Goal: Task Accomplishment & Management: Manage account settings

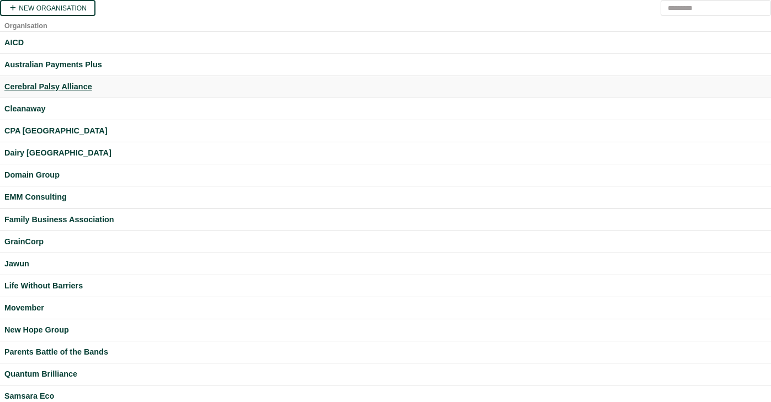
click at [73, 91] on div "Cerebral Palsy Alliance" at bounding box center [385, 87] width 762 height 13
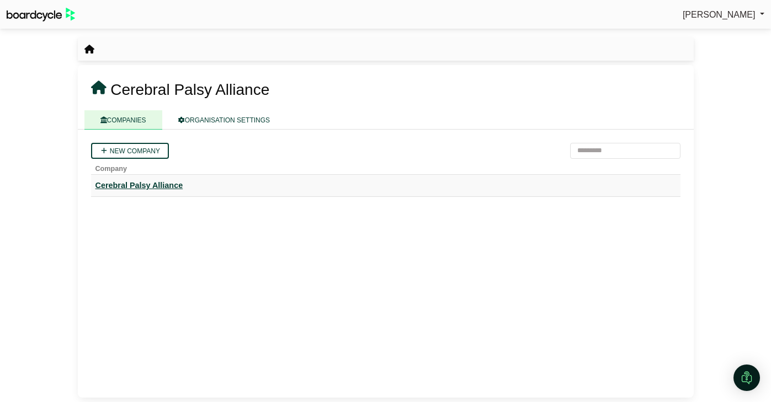
click at [151, 183] on div "Cerebral Palsy Alliance" at bounding box center [385, 185] width 580 height 13
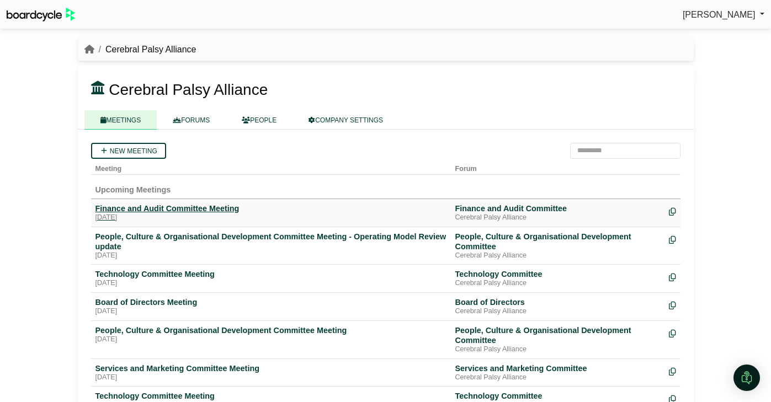
click at [206, 211] on div "Finance and Audit Committee Meeting" at bounding box center [270, 209] width 351 height 10
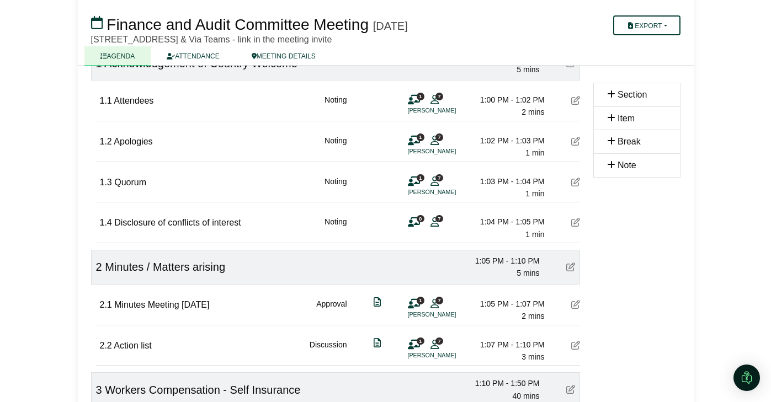
scroll to position [140, 0]
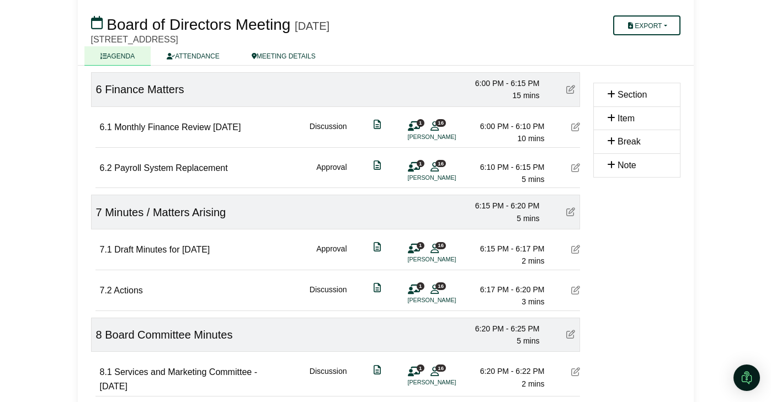
scroll to position [606, 0]
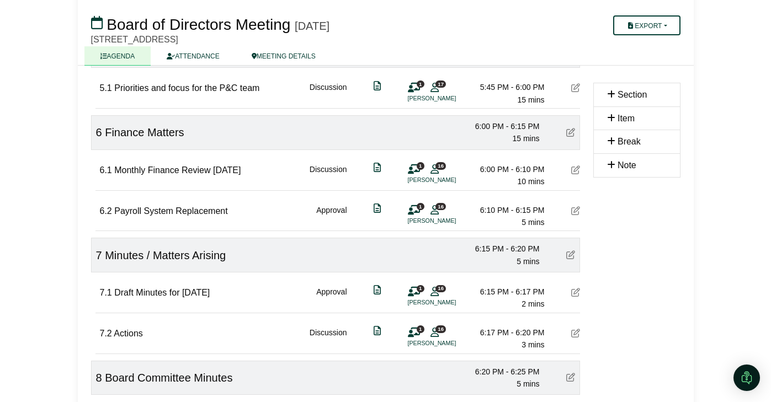
scroll to position [556, 0]
click at [168, 333] on div "7.2 Actions Discussion 1 16 Emma Rudd 6:17 PM - 6:20 PM 3 mins" at bounding box center [340, 331] width 480 height 38
click at [143, 332] on div "7.2 Actions Discussion 1 16 Emma Rudd 6:17 PM - 6:20 PM 3 mins" at bounding box center [340, 331] width 480 height 38
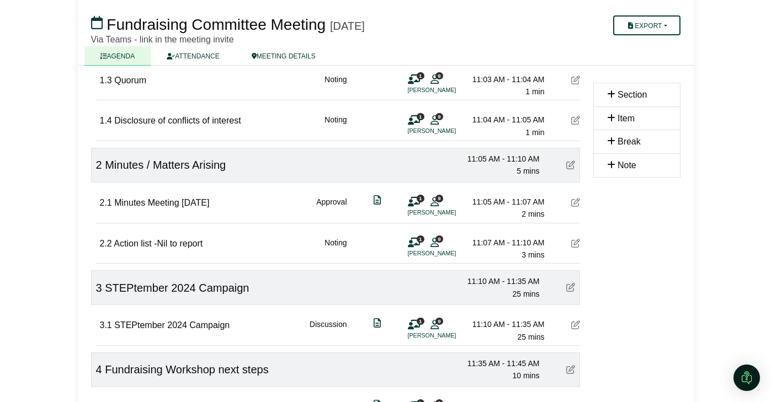
scroll to position [245, 0]
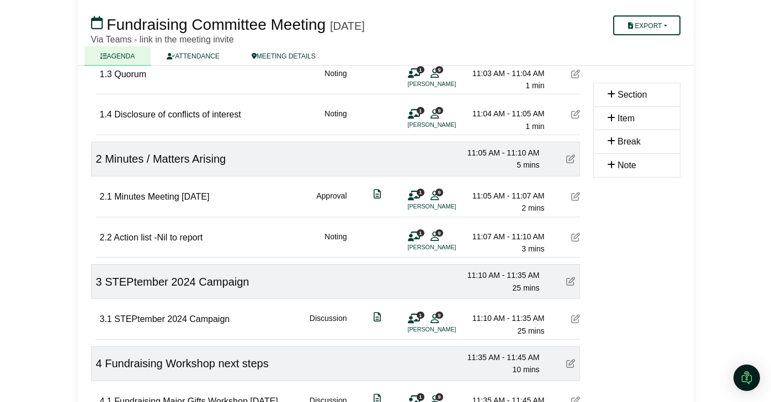
click at [204, 236] on div "2.2 Action list -Nil to report Noting 1 9 Emma Rudd 11:07 AM - 11:10 AM 3 mins" at bounding box center [340, 236] width 480 height 38
click at [125, 236] on span "Action list -Nil to report" at bounding box center [158, 237] width 89 height 9
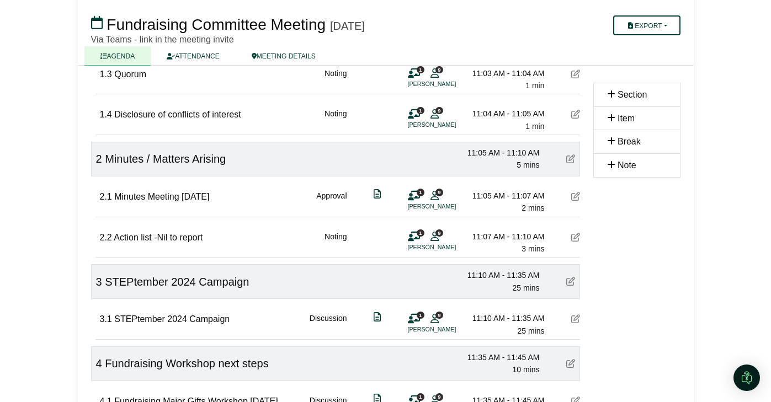
click at [125, 236] on span "Action list -Nil to report" at bounding box center [158, 237] width 89 height 9
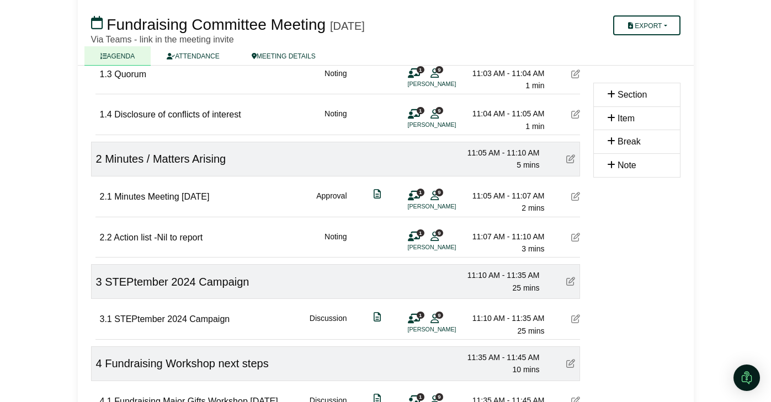
click at [125, 236] on span "Action list -Nil to report" at bounding box center [158, 237] width 89 height 9
click at [574, 240] on icon at bounding box center [575, 237] width 9 height 9
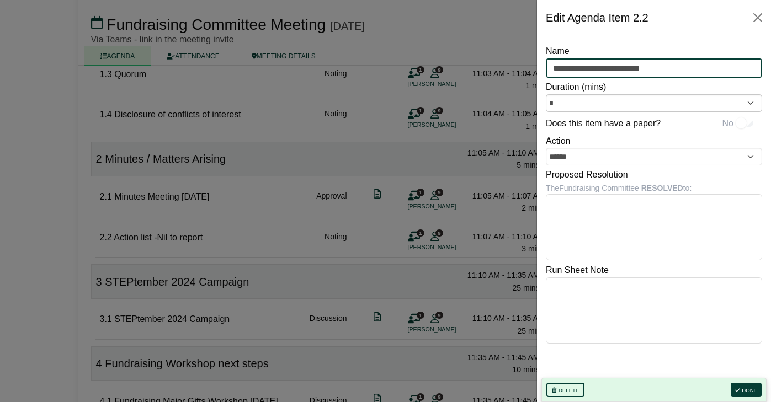
drag, startPoint x: 651, startPoint y: 68, endPoint x: 544, endPoint y: 67, distance: 107.0
click at [544, 67] on div "**********" at bounding box center [654, 218] width 234 height 367
click at [758, 14] on button "Close" at bounding box center [758, 18] width 18 height 18
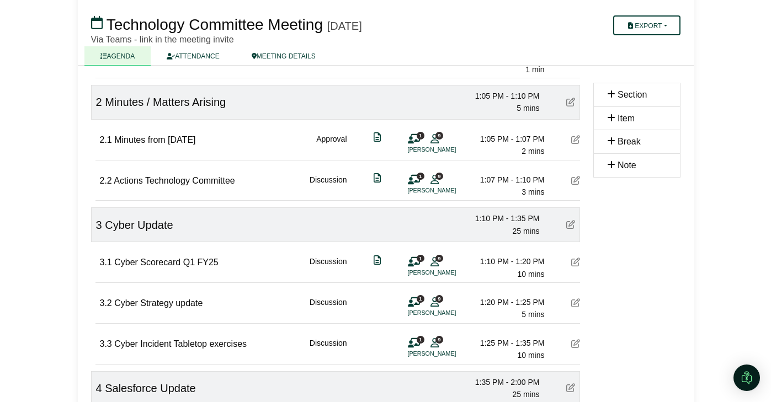
scroll to position [303, 0]
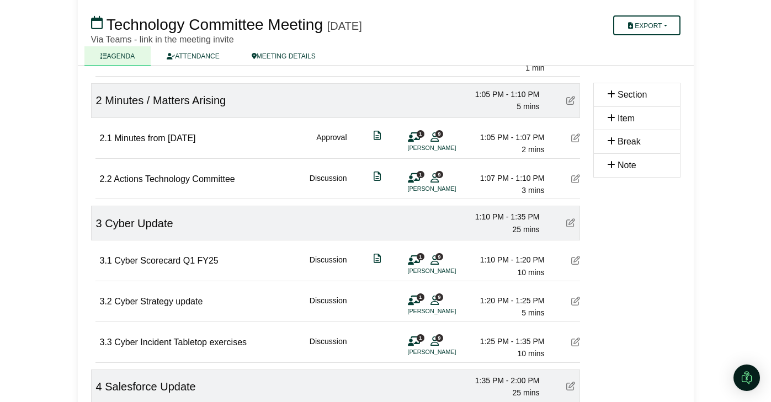
click at [572, 181] on icon at bounding box center [575, 178] width 9 height 9
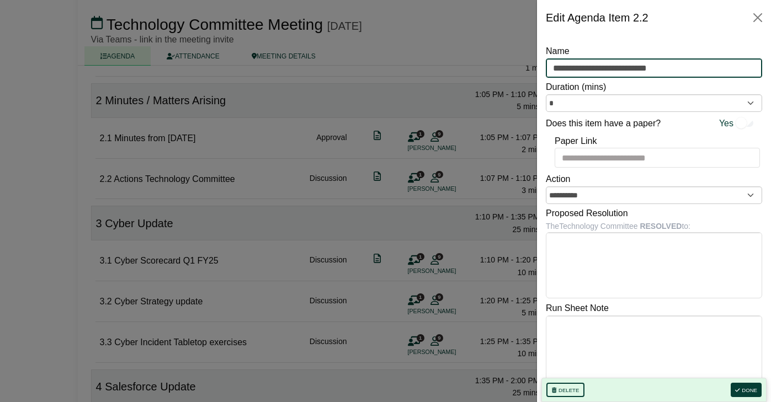
drag, startPoint x: 677, startPoint y: 67, endPoint x: 548, endPoint y: 65, distance: 129.1
click at [548, 65] on input "**********" at bounding box center [654, 68] width 216 height 20
click at [757, 14] on button "Close" at bounding box center [758, 18] width 18 height 18
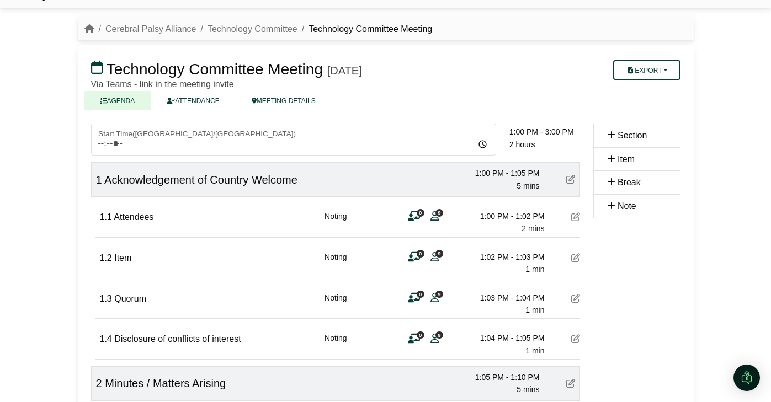
scroll to position [0, 0]
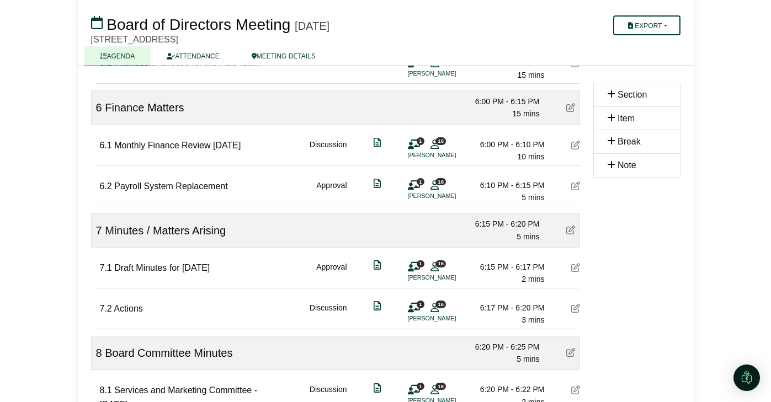
scroll to position [588, 0]
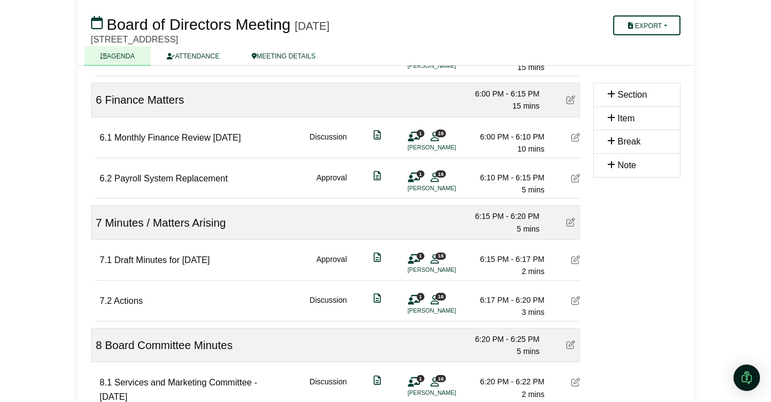
click at [122, 299] on span "Actions" at bounding box center [128, 300] width 29 height 9
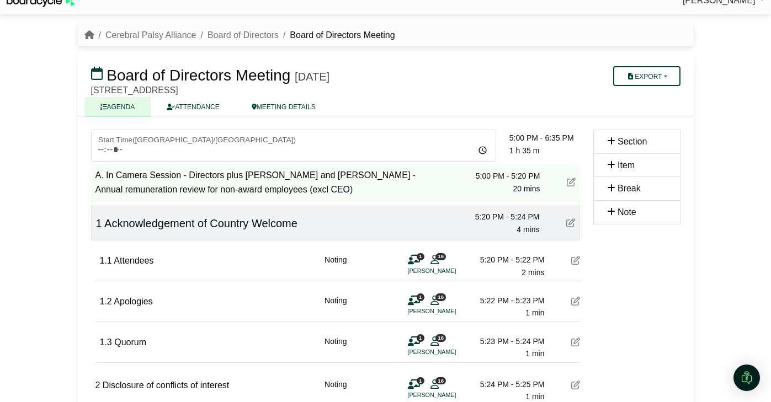
scroll to position [0, 0]
